Goal: Task Accomplishment & Management: Use online tool/utility

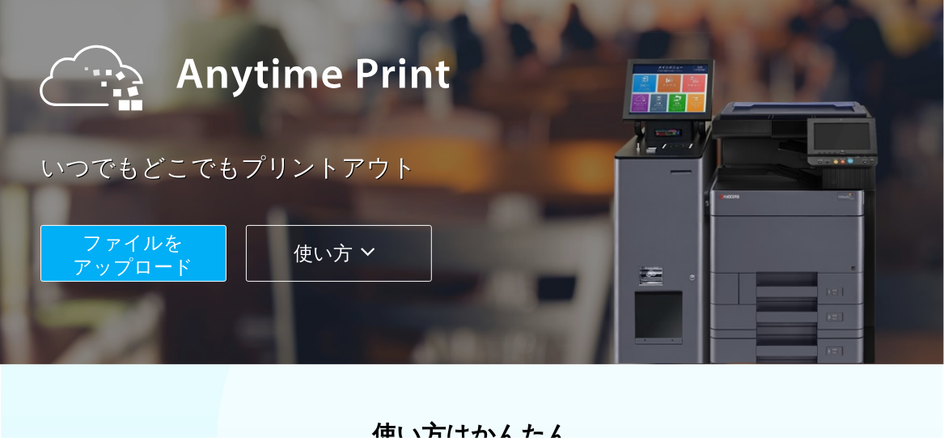
click at [197, 241] on button "ファイルを ​​アップロード" at bounding box center [133, 253] width 186 height 57
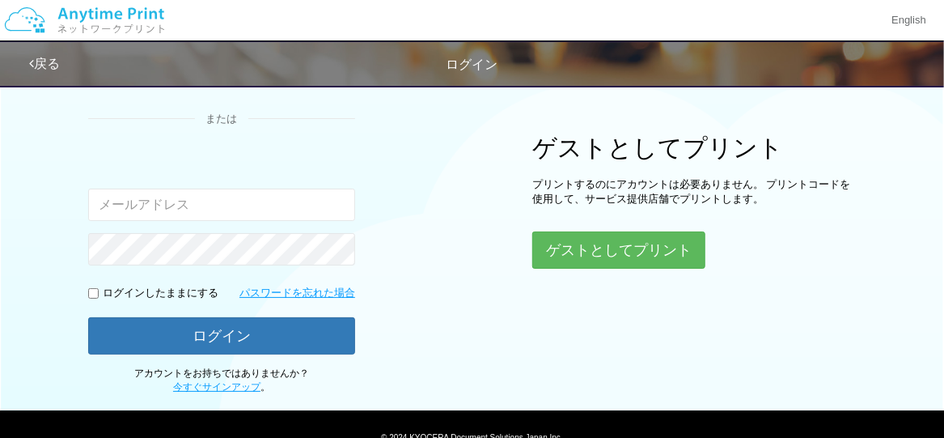
scroll to position [233, 0]
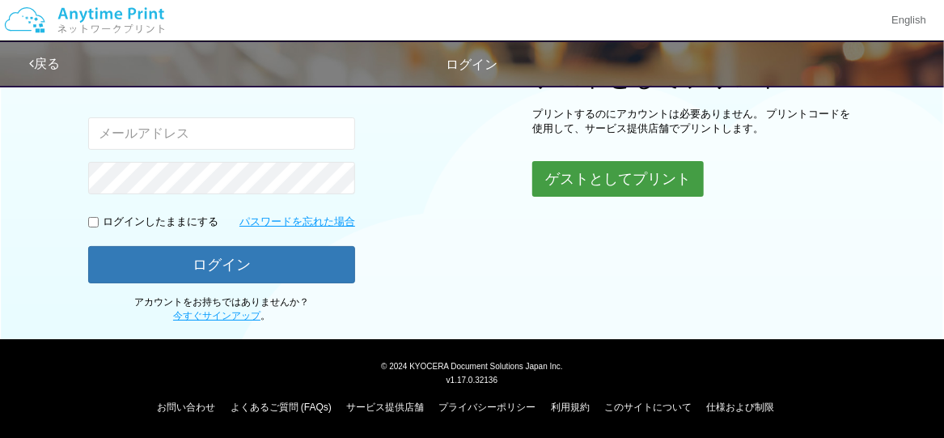
click at [591, 171] on button "ゲストとしてプリント" at bounding box center [617, 179] width 171 height 36
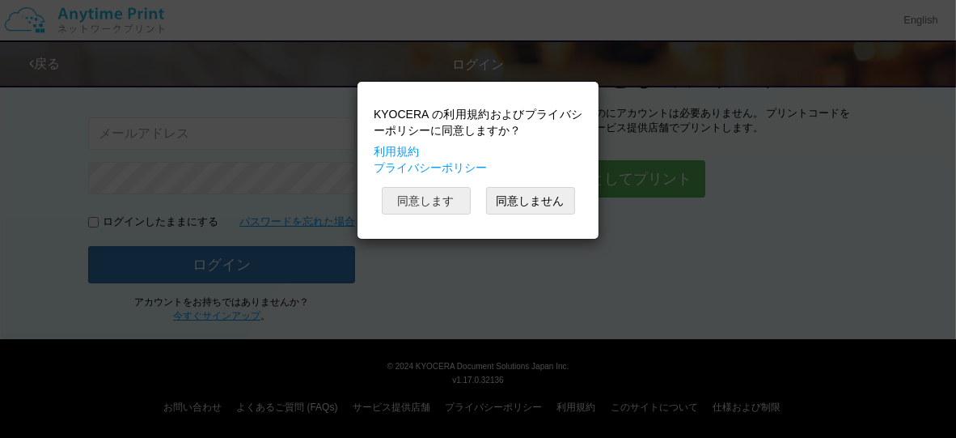
click at [423, 201] on button "同意します" at bounding box center [426, 201] width 89 height 28
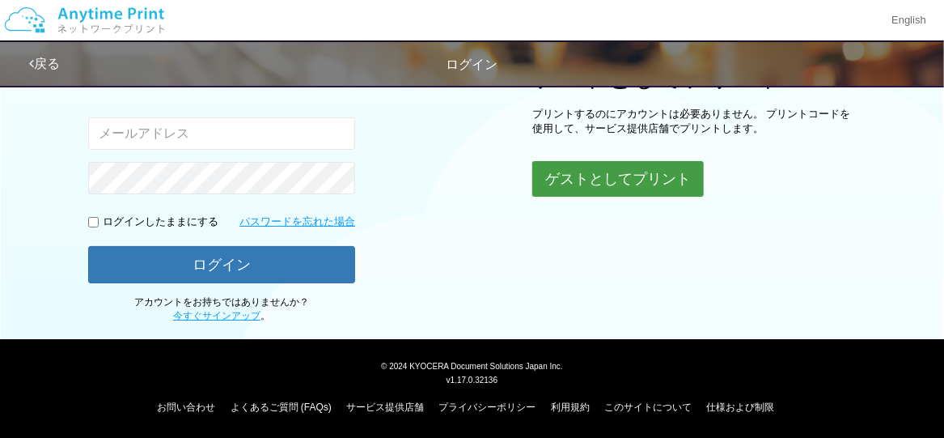
click at [604, 180] on button "ゲストとしてプリント" at bounding box center [617, 179] width 171 height 36
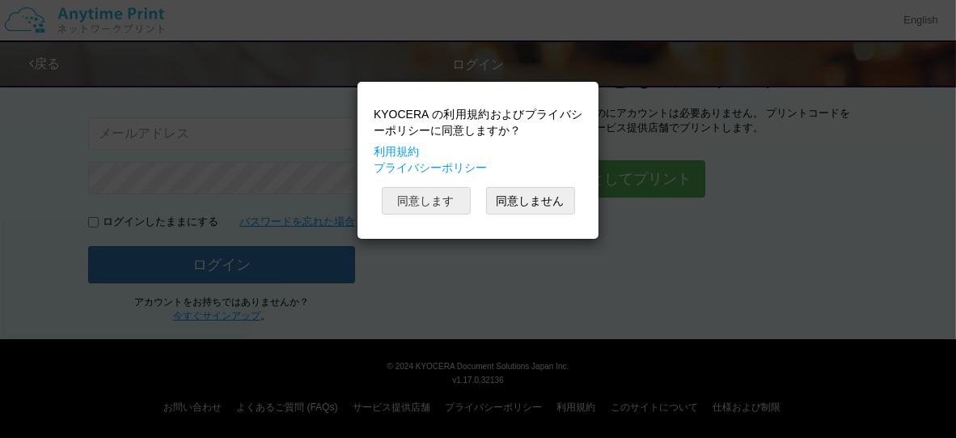
click at [442, 197] on button "同意します" at bounding box center [426, 201] width 89 height 28
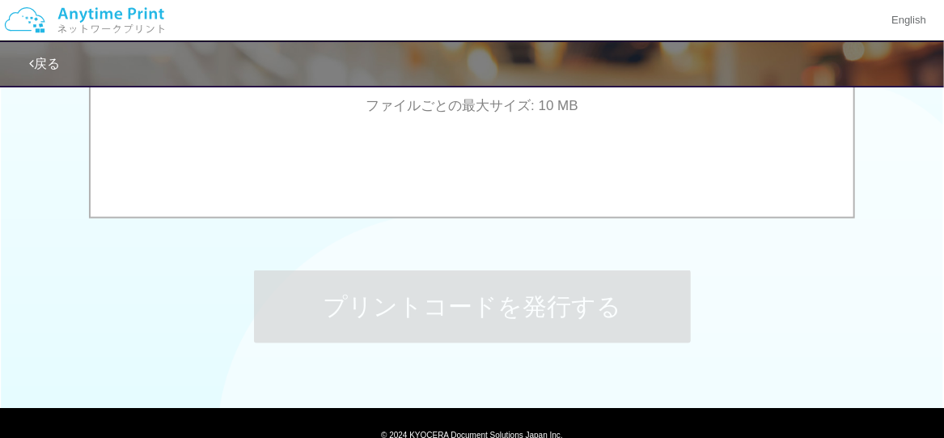
scroll to position [566, 0]
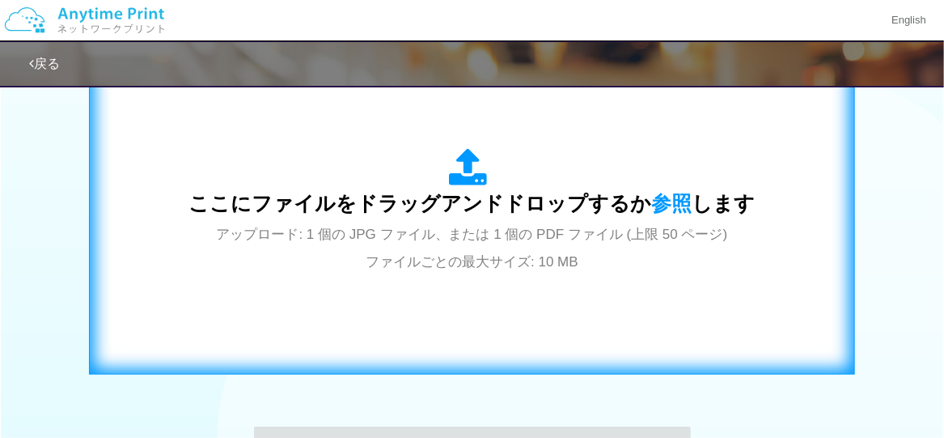
click at [471, 238] on span "アップロード: 1 個の JPG ファイル、または 1 個の PDF ファイル (上限 50 ページ) ファイルごとの最大サイズ: 10 MB" at bounding box center [472, 247] width 511 height 43
click at [489, 243] on span "アップロード: 1 個の JPG ファイル、または 1 個の PDF ファイル (上限 50 ページ) ファイルごとの最大サイズ: 10 MB" at bounding box center [472, 247] width 511 height 43
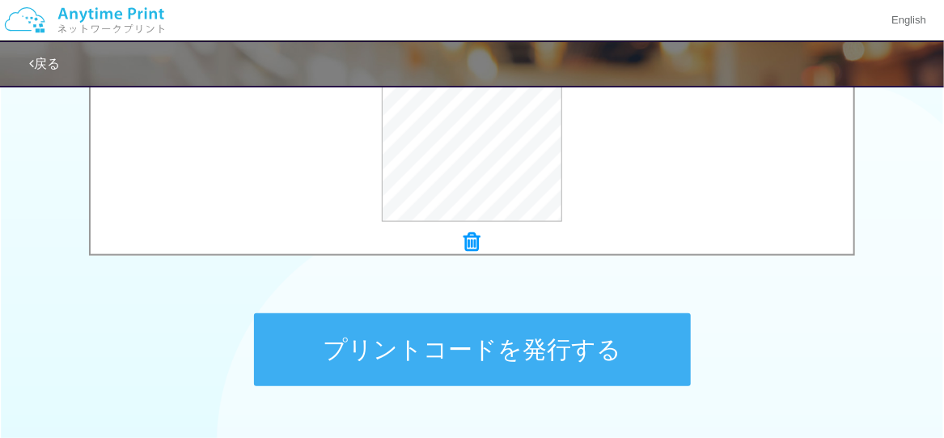
scroll to position [792, 0]
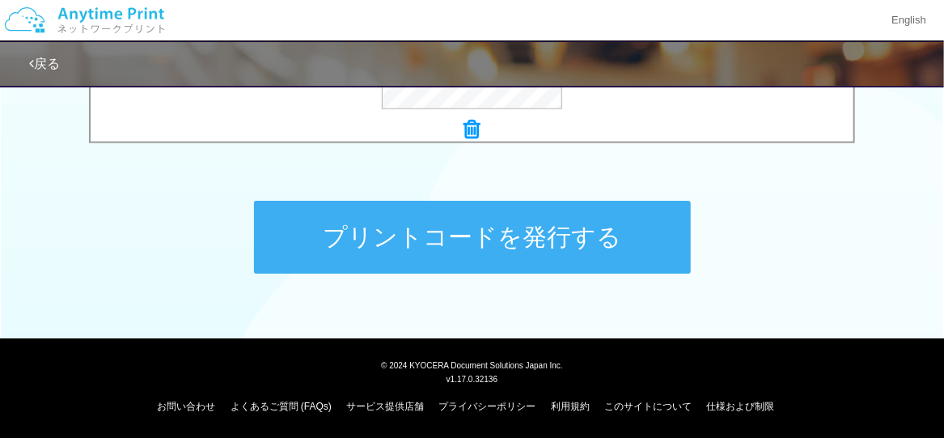
click at [525, 246] on button "プリントコードを発行する" at bounding box center [472, 237] width 437 height 73
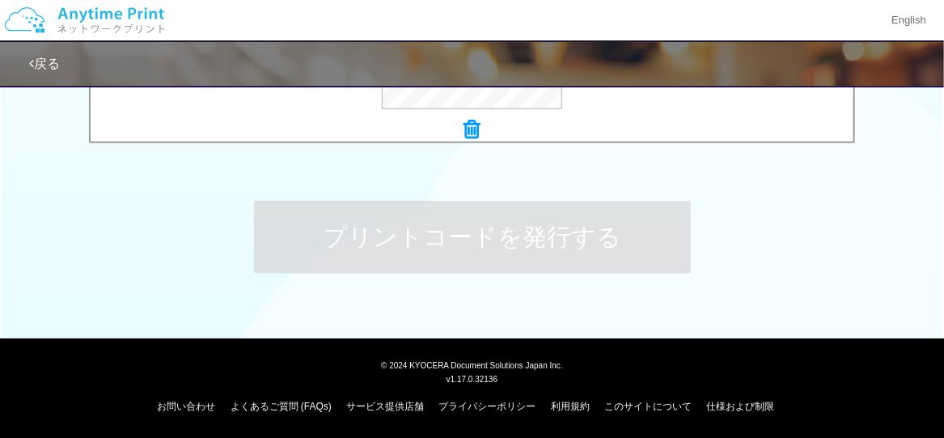
scroll to position [0, 0]
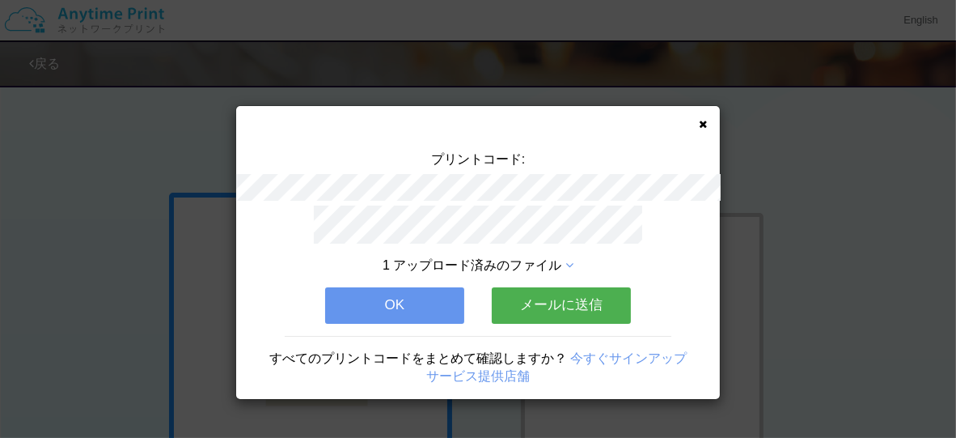
click at [423, 300] on button "OK" at bounding box center [394, 305] width 139 height 36
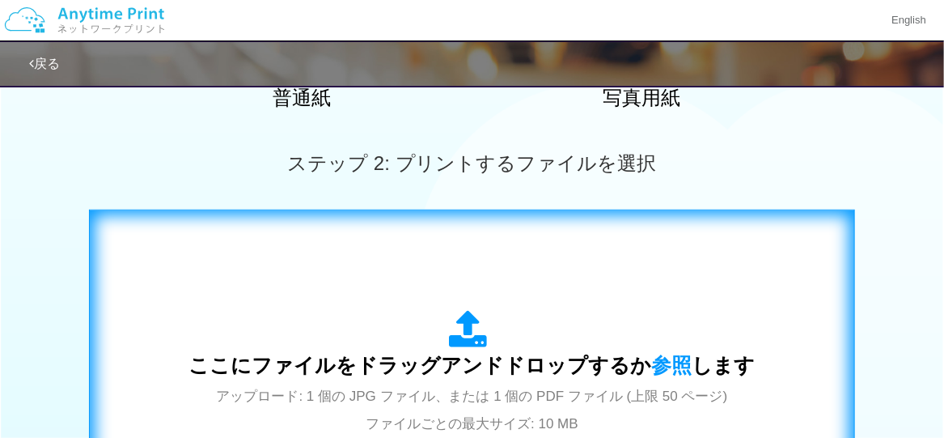
scroll to position [728, 0]
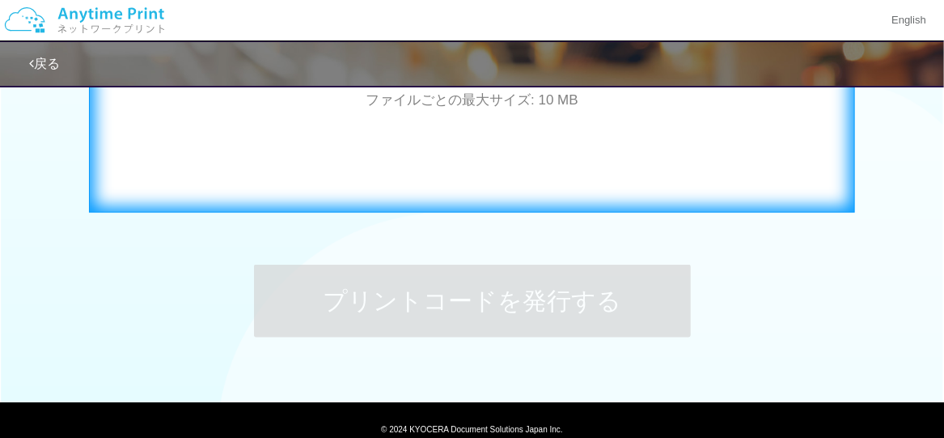
click at [548, 159] on div "ここにファイルをドラッグアンドドロップするか 参照 します アップロード: 1 個の JPG ファイル、または 1 個の PDF ファイル (上限 50 ペー…" at bounding box center [472, 49] width 732 height 293
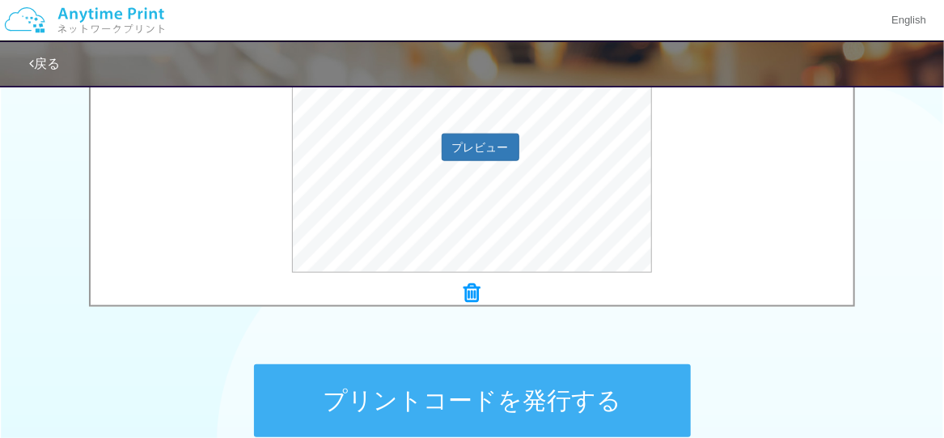
scroll to position [725, 0]
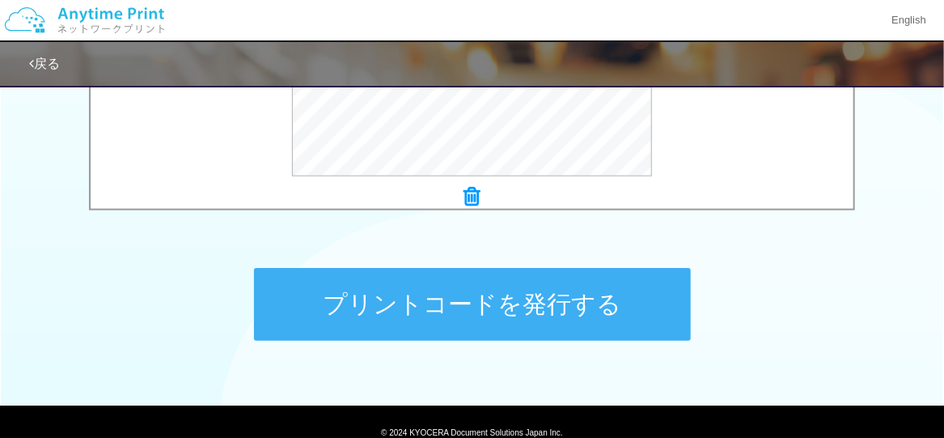
click at [558, 299] on button "プリントコードを発行する" at bounding box center [472, 304] width 437 height 73
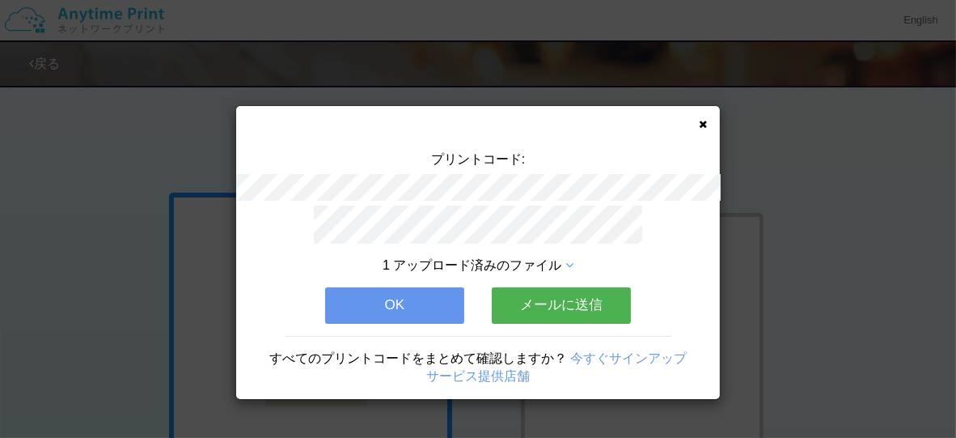
click at [432, 298] on button "OK" at bounding box center [394, 305] width 139 height 36
